Goal: Navigation & Orientation: Find specific page/section

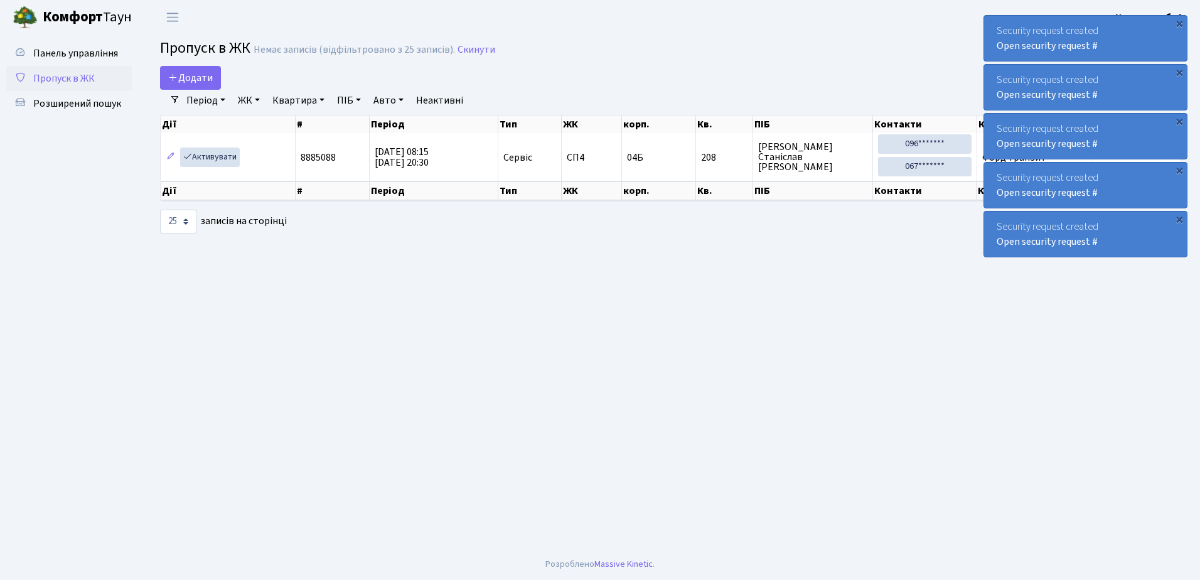
select select "25"
click at [1179, 23] on div "×" at bounding box center [1179, 23] width 13 height 13
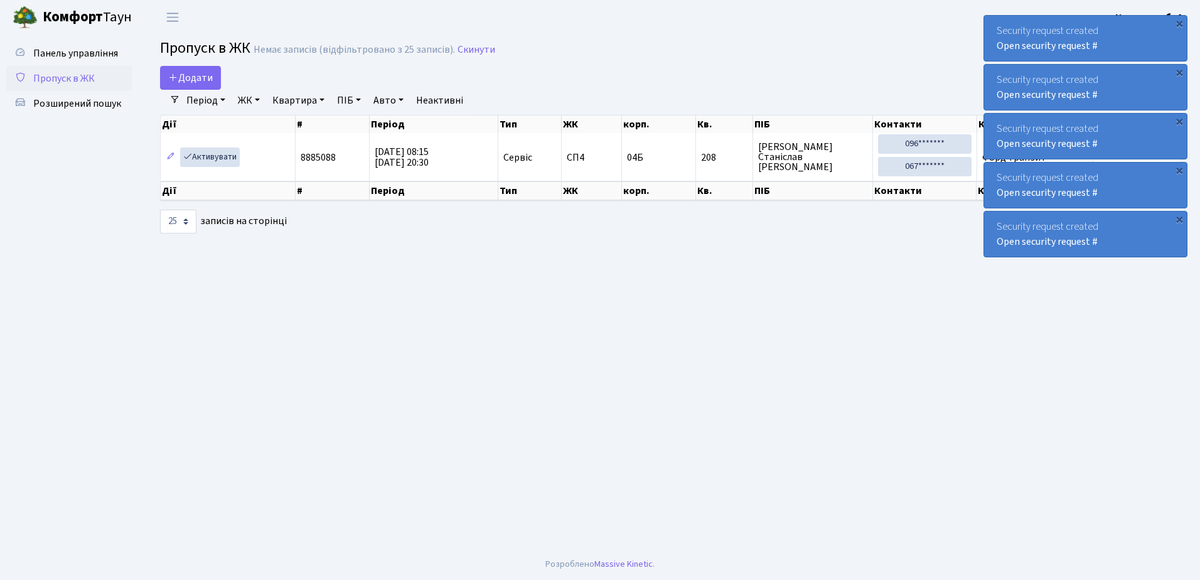
click at [1179, 23] on div "×" at bounding box center [1179, 23] width 13 height 13
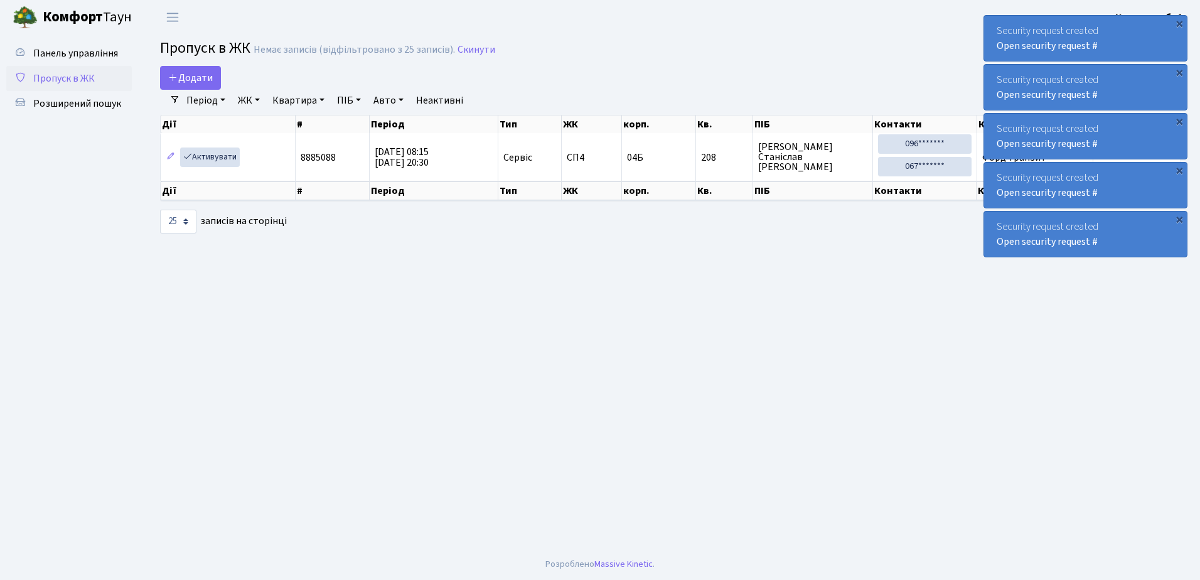
click at [1179, 23] on div "×" at bounding box center [1179, 23] width 13 height 13
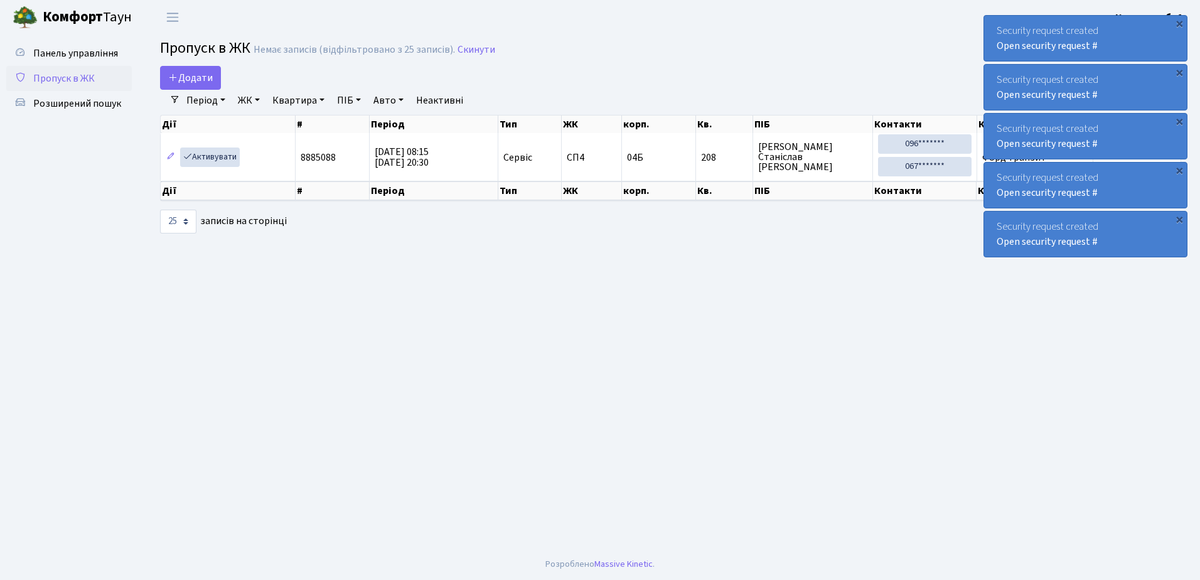
click at [1179, 23] on div "×" at bounding box center [1179, 23] width 13 height 13
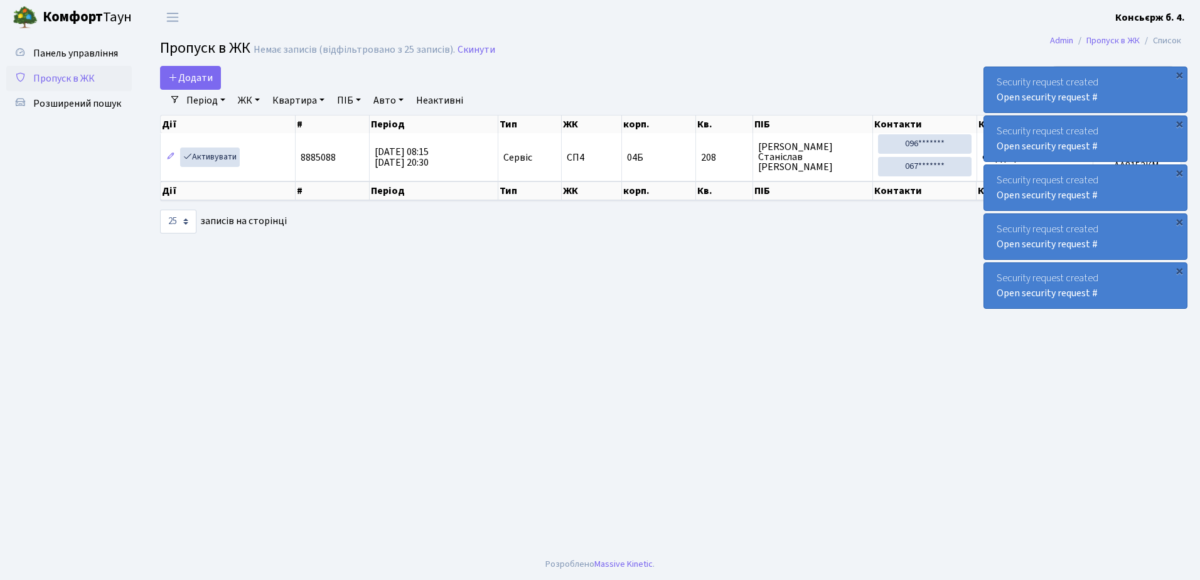
click at [1179, 68] on div "×" at bounding box center [1179, 74] width 13 height 13
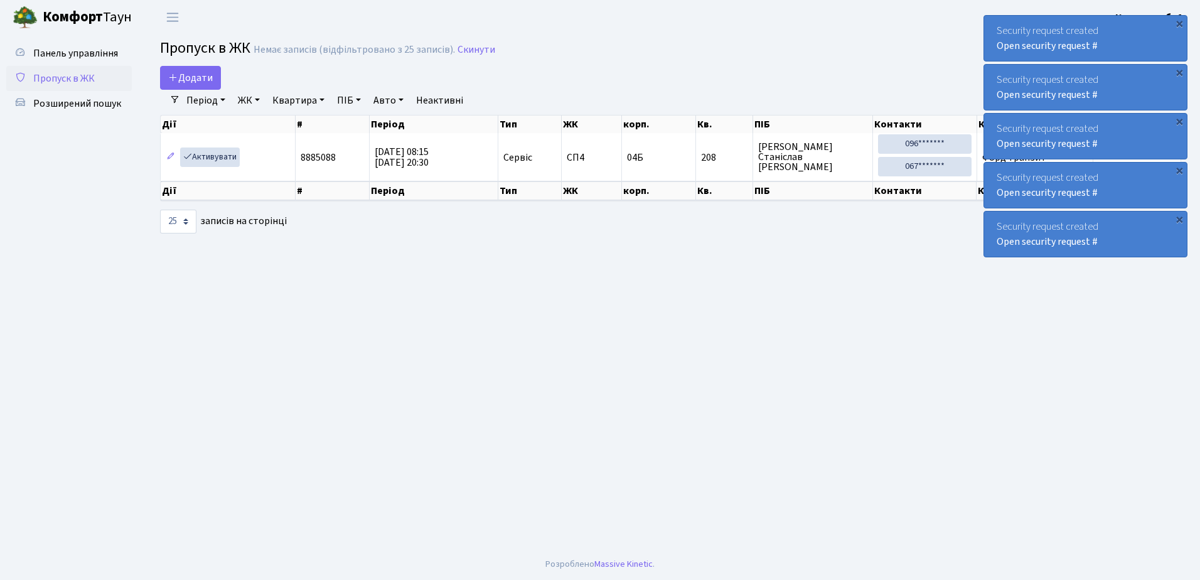
click at [1179, 23] on div "×" at bounding box center [1179, 23] width 13 height 13
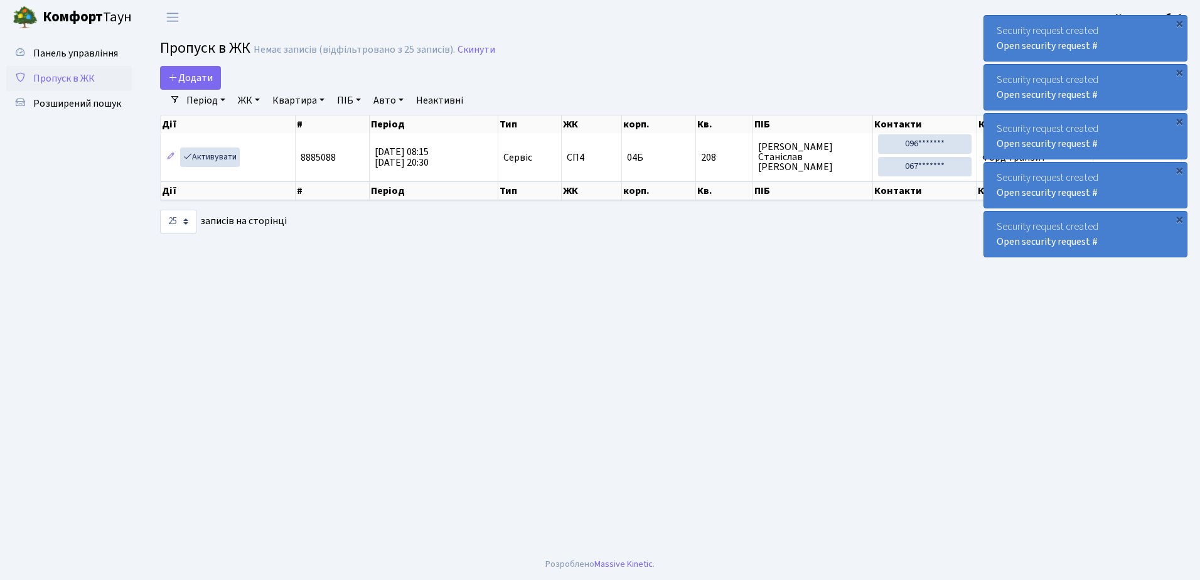
click at [1179, 23] on div "×" at bounding box center [1179, 23] width 13 height 13
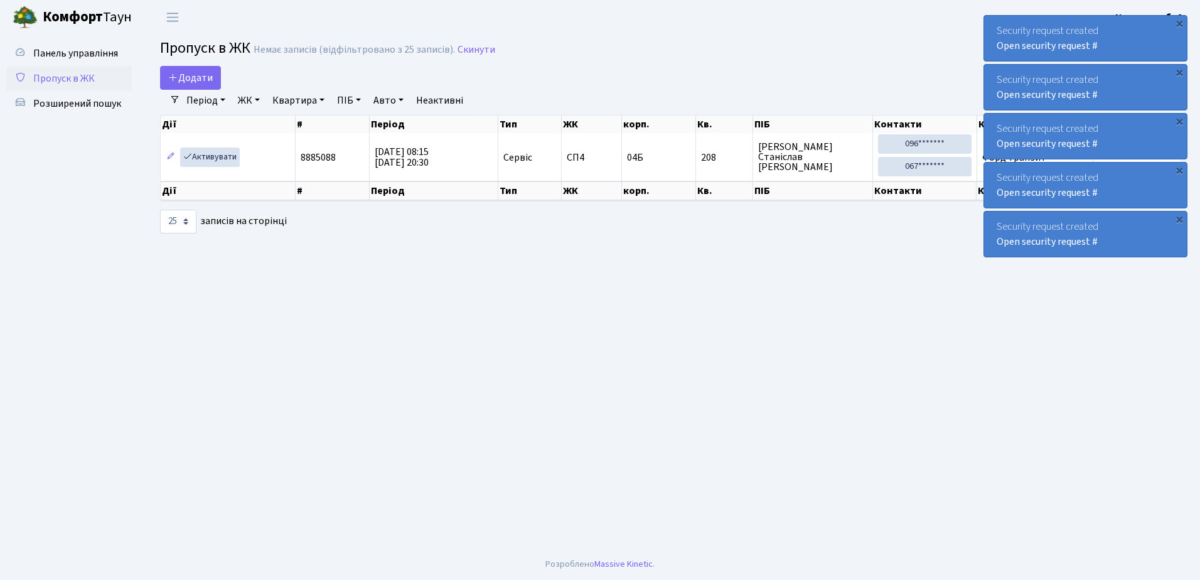
click at [1179, 23] on div "×" at bounding box center [1179, 23] width 13 height 13
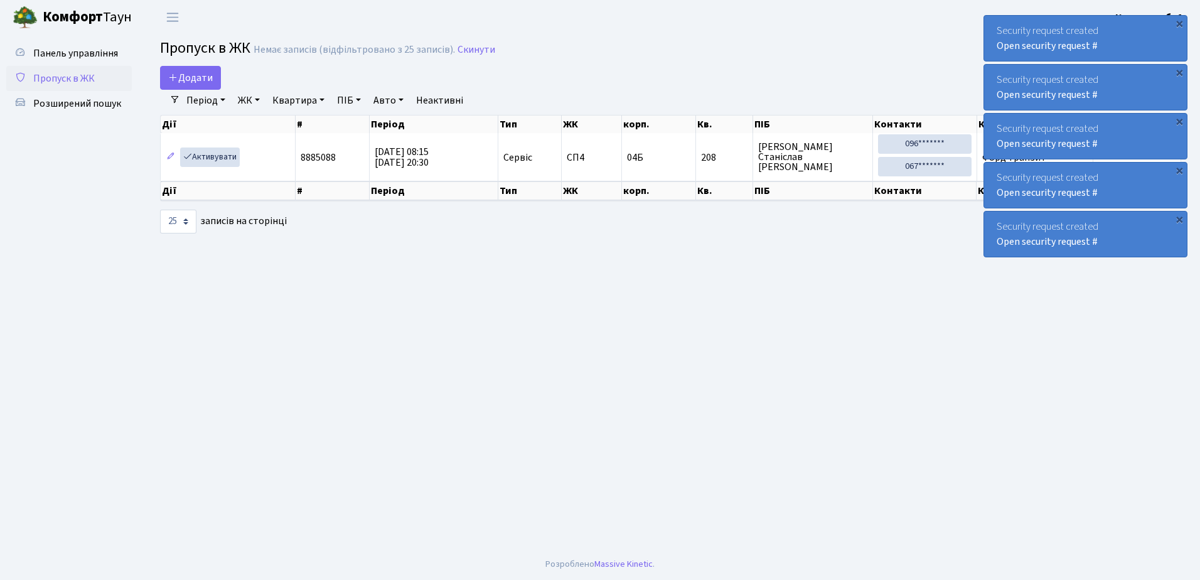
click at [1179, 23] on div "×" at bounding box center [1179, 23] width 13 height 13
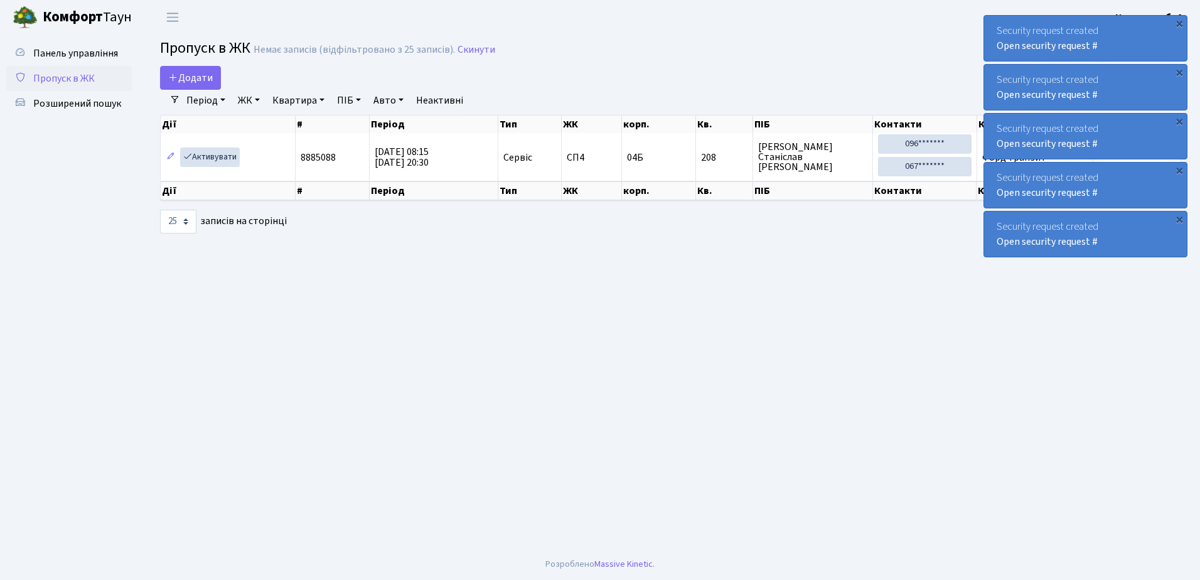
click at [1179, 23] on div "×" at bounding box center [1179, 23] width 13 height 13
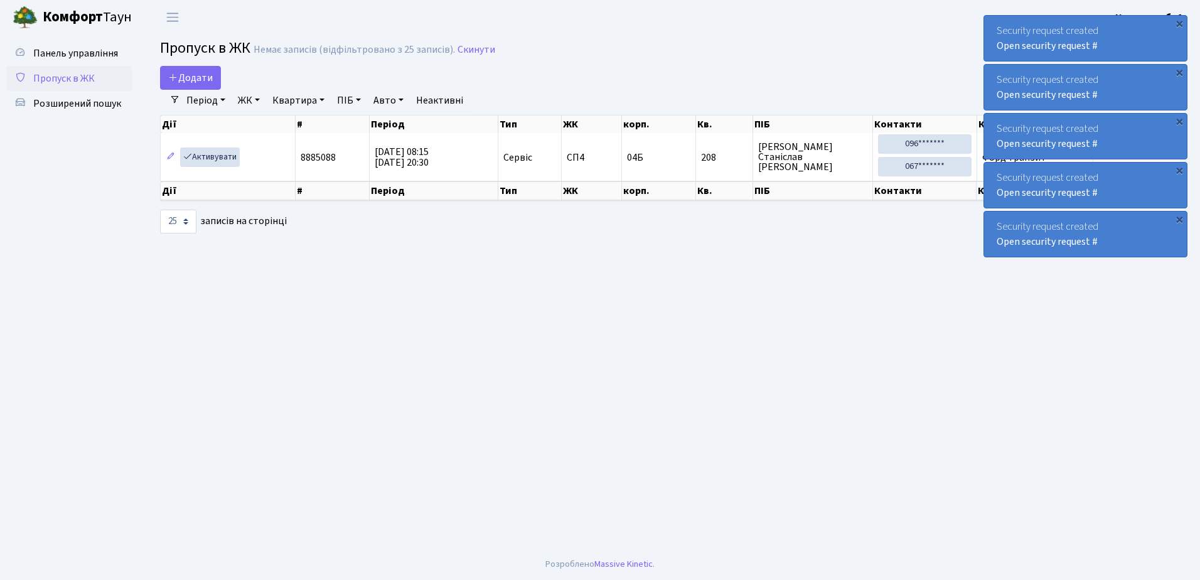
click at [1179, 23] on div "×" at bounding box center [1179, 23] width 13 height 13
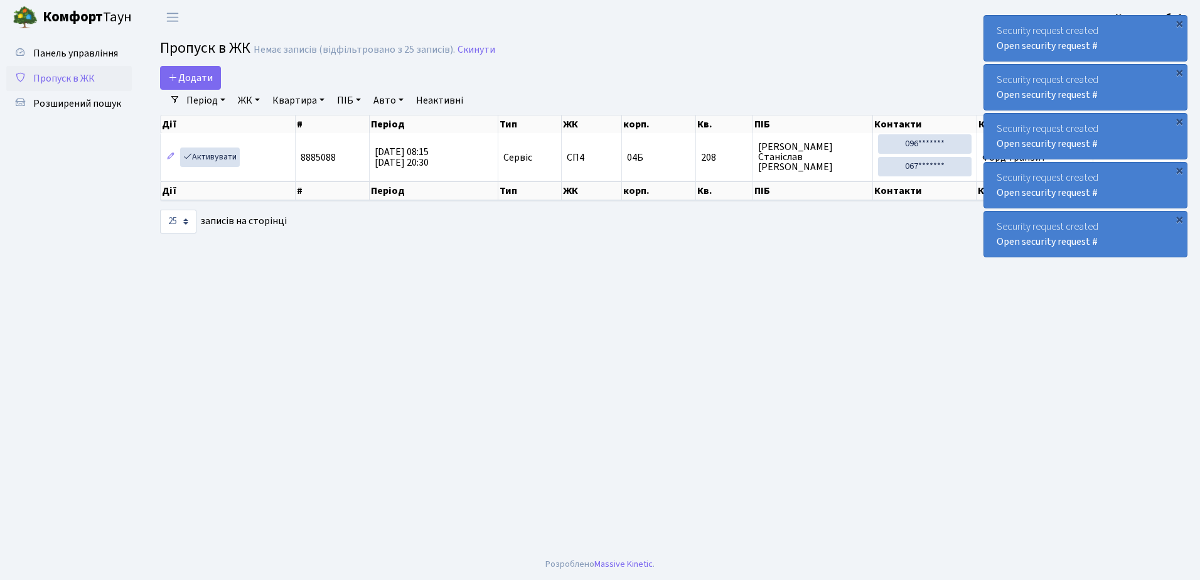
click at [1179, 23] on div "×" at bounding box center [1179, 23] width 13 height 13
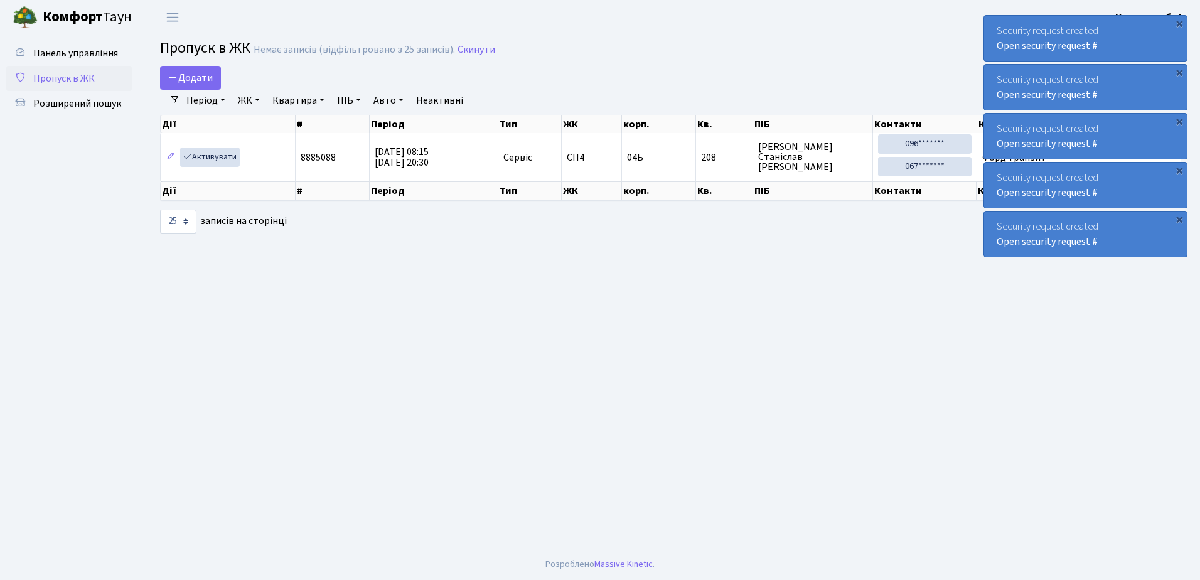
click at [1179, 23] on div "×" at bounding box center [1179, 23] width 13 height 13
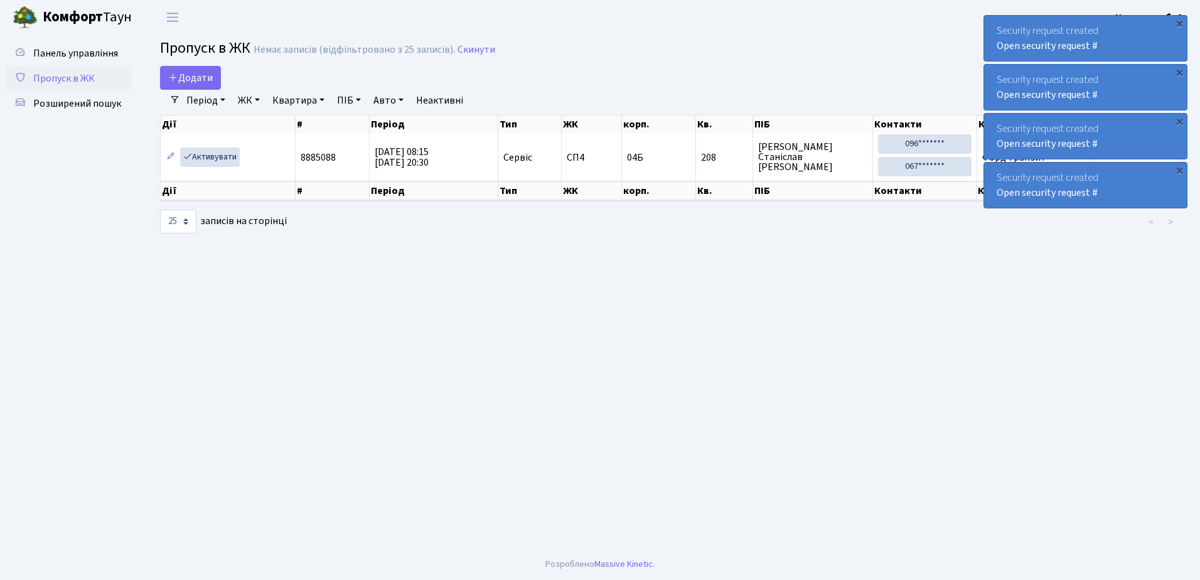
click at [1179, 23] on div "×" at bounding box center [1179, 23] width 13 height 13
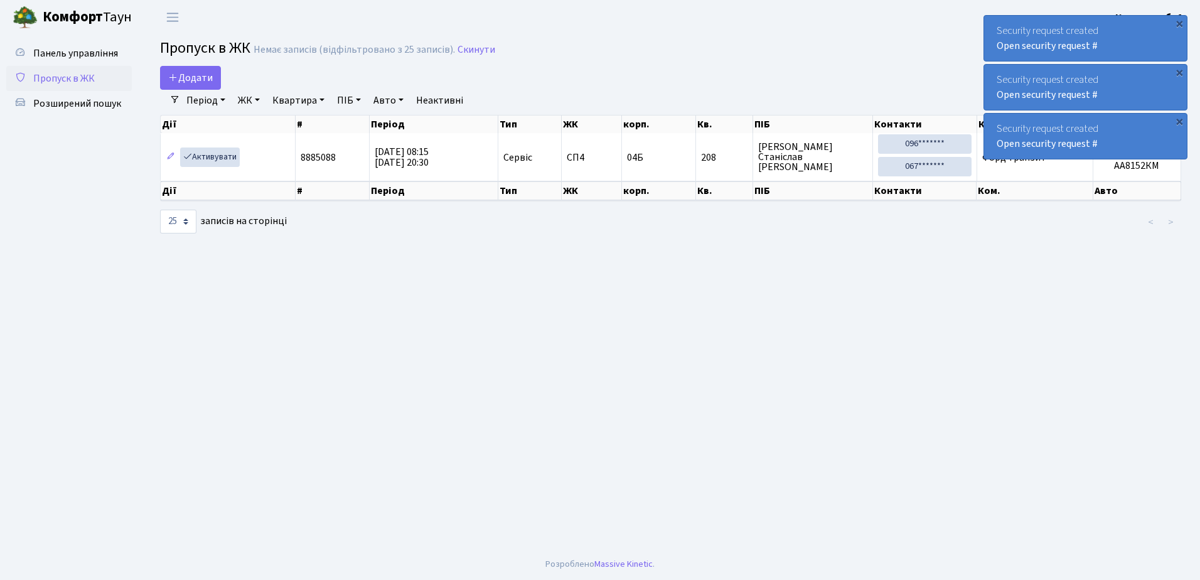
click at [1179, 23] on div "×" at bounding box center [1179, 23] width 13 height 13
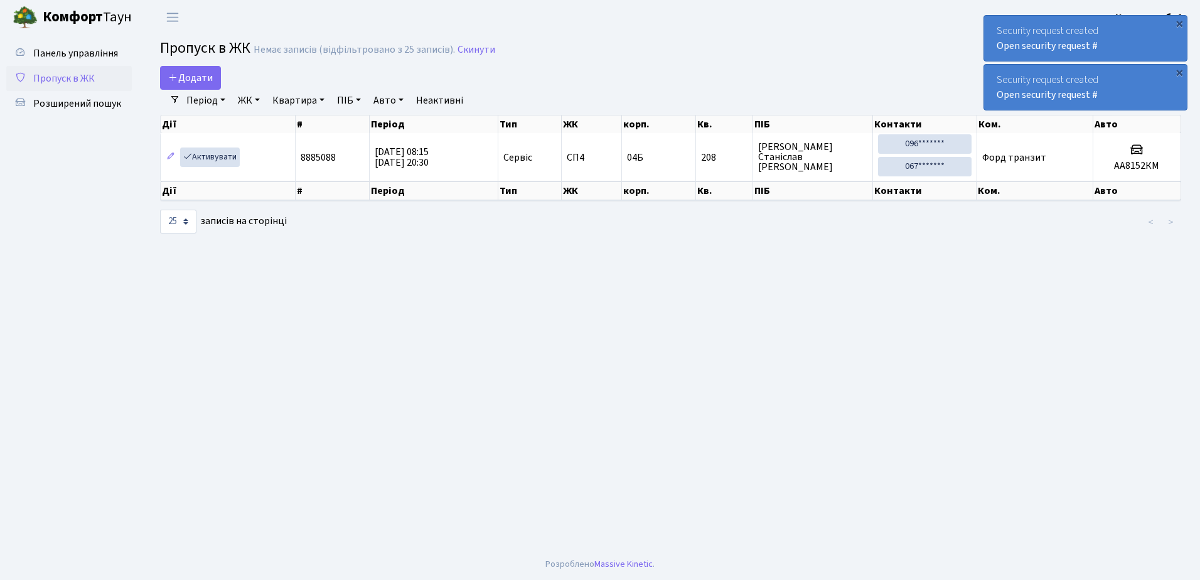
click at [1179, 23] on div "×" at bounding box center [1179, 23] width 13 height 13
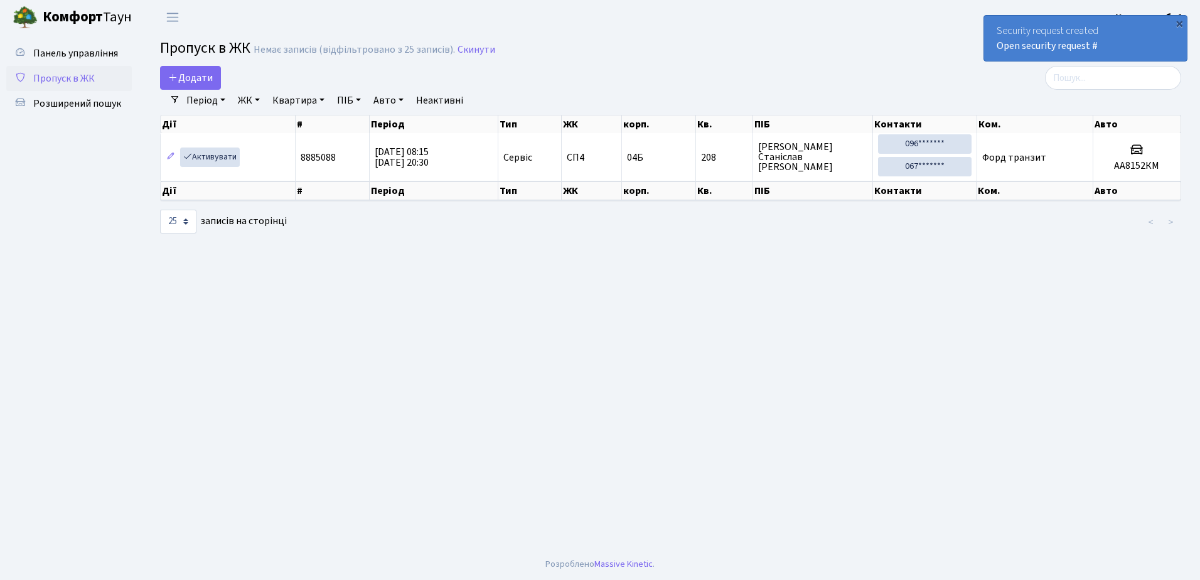
click at [1179, 23] on div "×" at bounding box center [1179, 23] width 13 height 13
